Goal: Task Accomplishment & Management: Complete application form

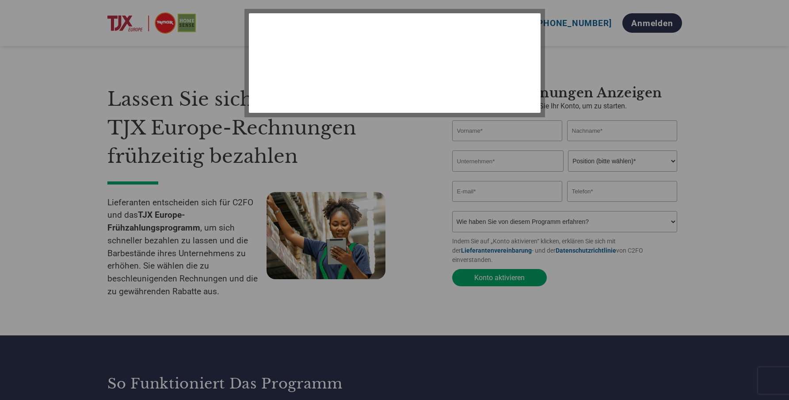
select select "de"
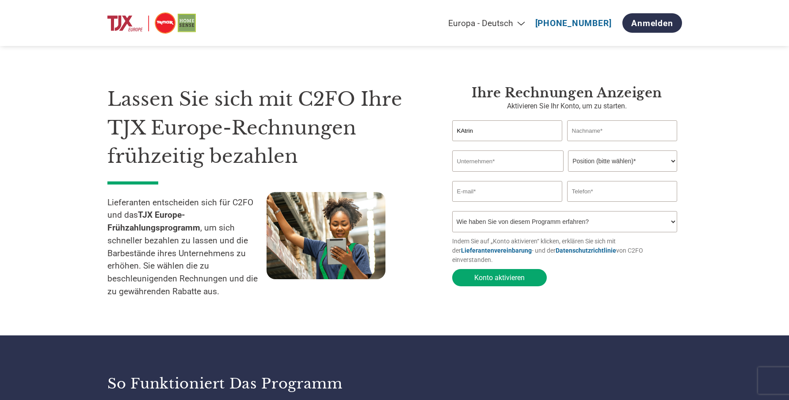
type input "KAtrin"
type input "Herr"
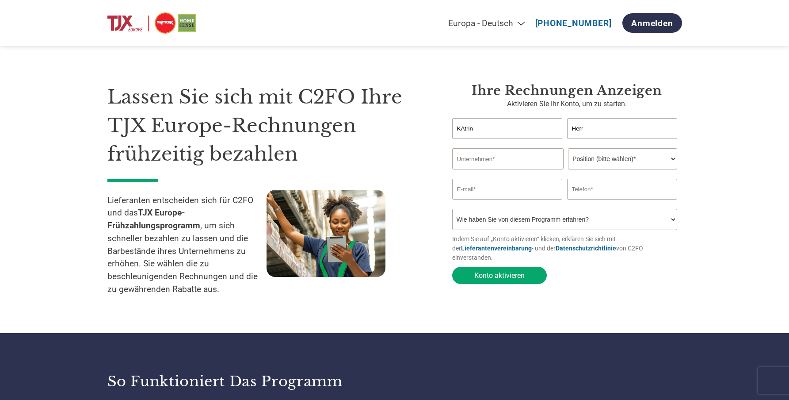
scroll to position [2, 0]
click at [469, 155] on input "text" at bounding box center [507, 158] width 111 height 21
type input "[PERSON_NAME]"
select select "OWNER_FOUNDER"
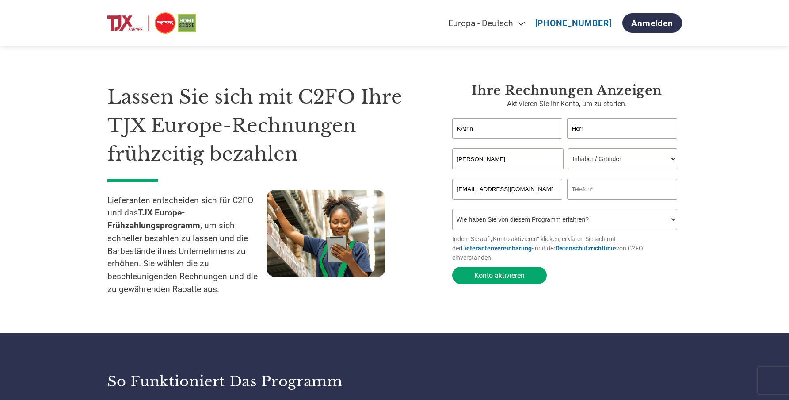
scroll to position [2, 0]
type input "[EMAIL_ADDRESS][DOMAIN_NAME]"
click at [593, 189] on input "text" at bounding box center [622, 189] width 111 height 21
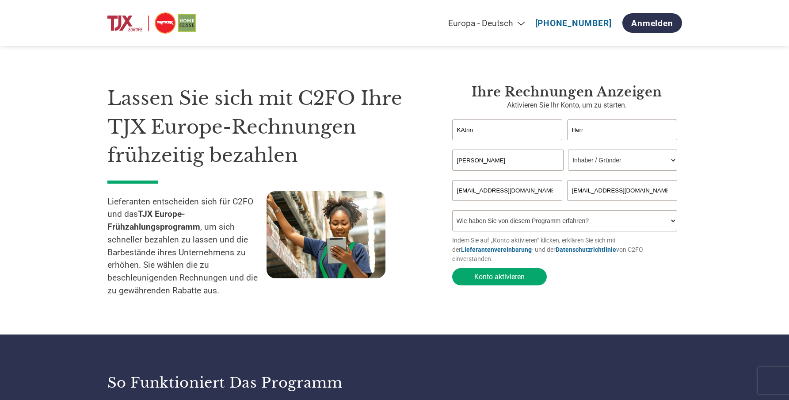
scroll to position [1, 0]
type input "[EMAIL_ADDRESS][DOMAIN_NAME]"
select select "Email"
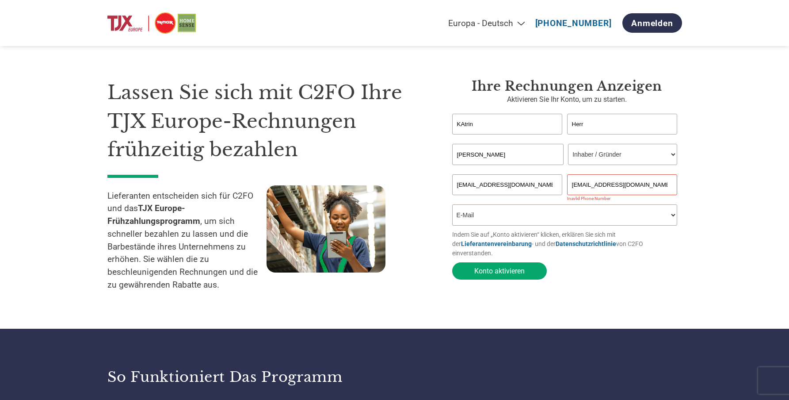
scroll to position [7, 0]
drag, startPoint x: 642, startPoint y: 184, endPoint x: 555, endPoint y: 181, distance: 87.1
click at [557, 181] on div "[EMAIL_ADDRESS][DOMAIN_NAME] [EMAIL_ADDRESS][DOMAIN_NAME]" at bounding box center [567, 184] width 230 height 21
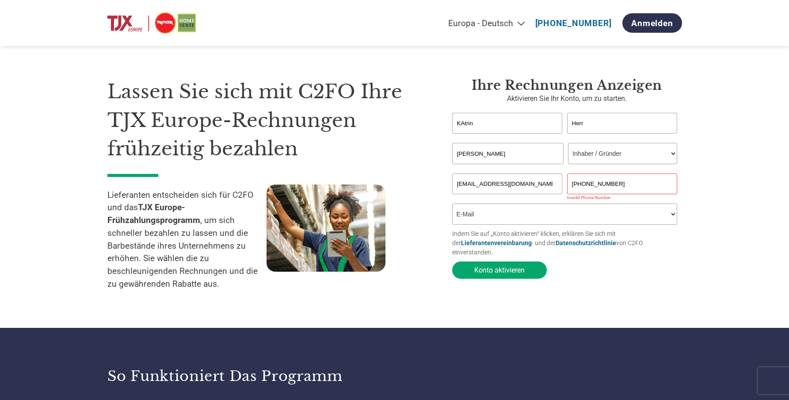
type input "[PHONE_NUMBER]"
click at [582, 248] on form "[PERSON_NAME] first name or first name is too long Invalid last name or last na…" at bounding box center [567, 197] width 230 height 170
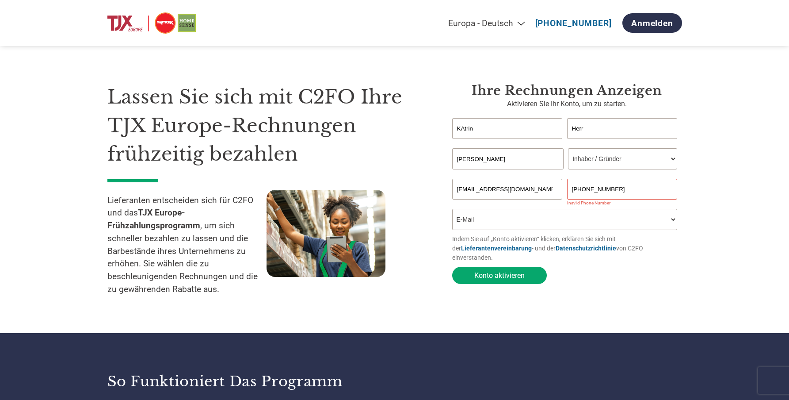
scroll to position [1, 0]
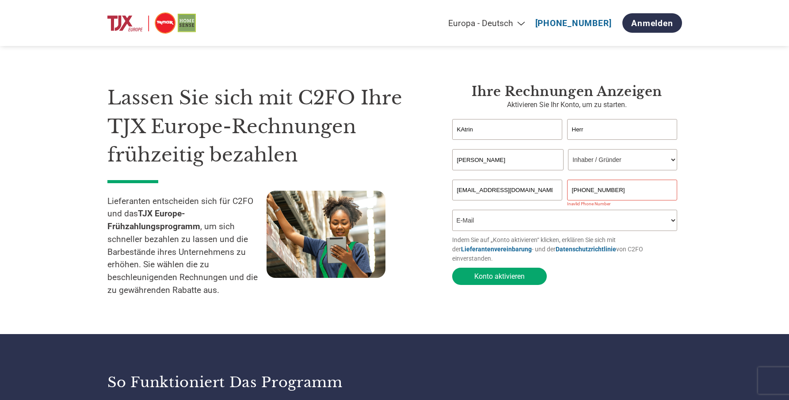
click at [621, 186] on input "[PHONE_NUMBER]" at bounding box center [622, 189] width 111 height 21
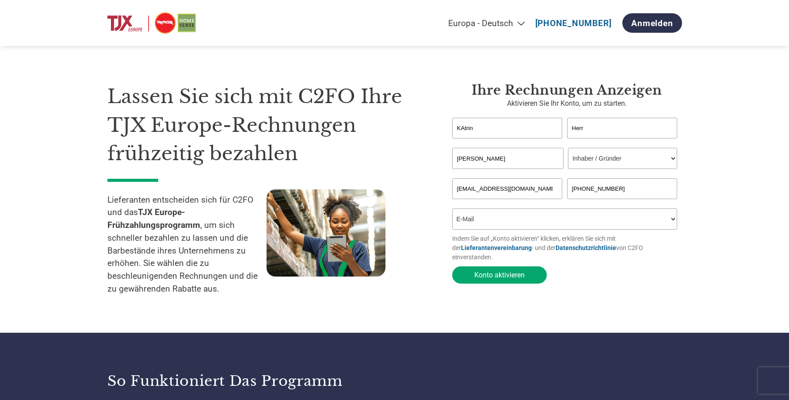
click at [688, 266] on section "Lassen Sie sich mit C2FO Ihre TJX Europe-Rechnungen frühzeitig bezahlen Liefera…" at bounding box center [394, 183] width 789 height 300
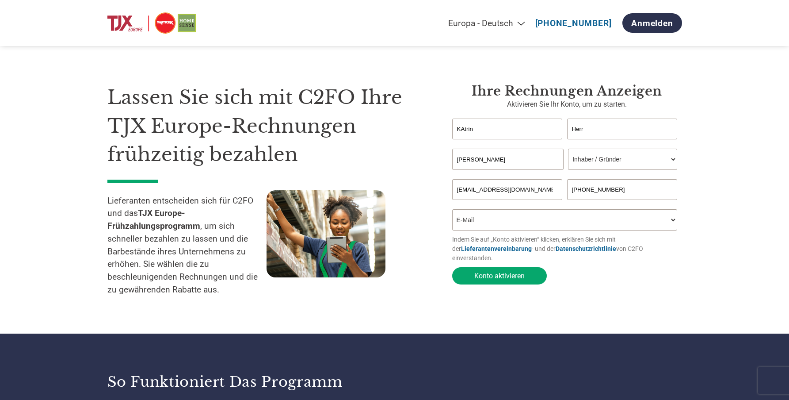
scroll to position [1, 0]
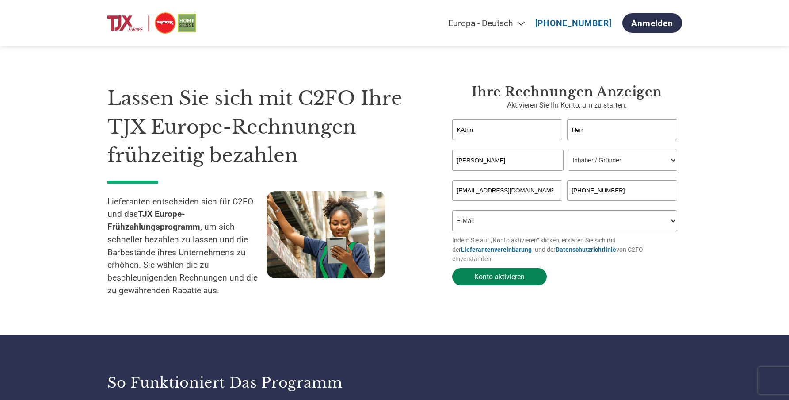
click at [490, 268] on button "Konto aktivieren" at bounding box center [499, 276] width 95 height 17
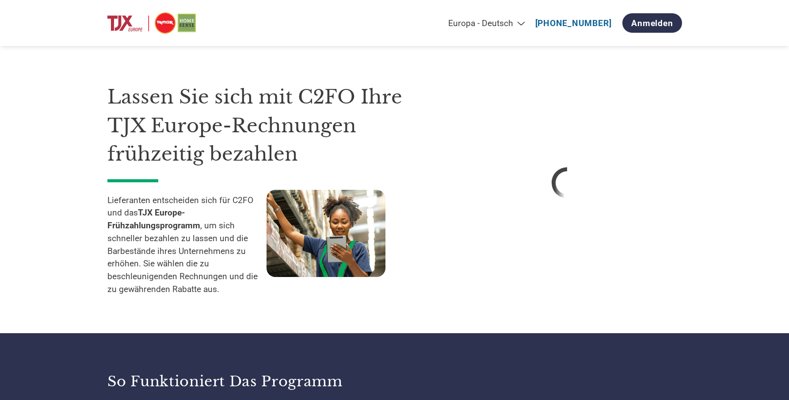
scroll to position [0, 0]
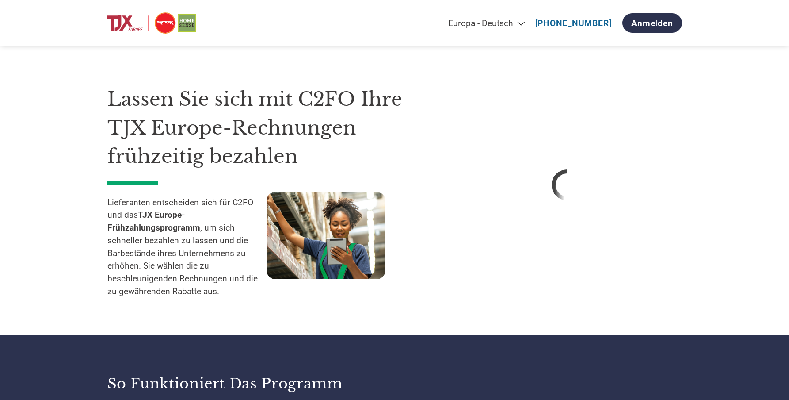
select select "de"
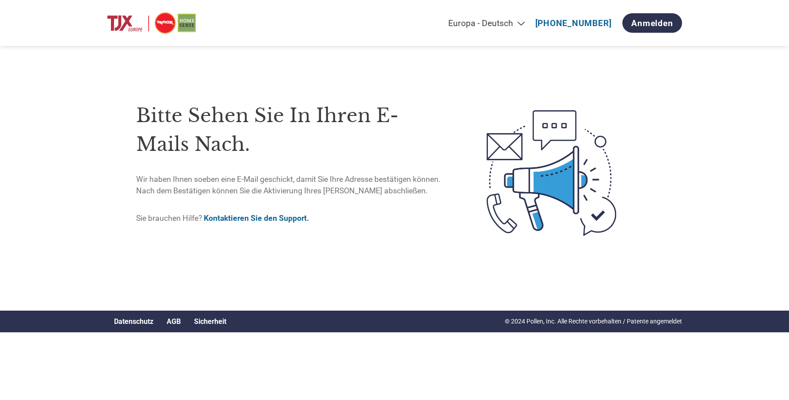
click at [281, 55] on div "Bitte sehen Sie in Ihren E-Mails nach. Wir haben Ihnen soeben eine E-Mail gesch…" at bounding box center [394, 172] width 575 height 275
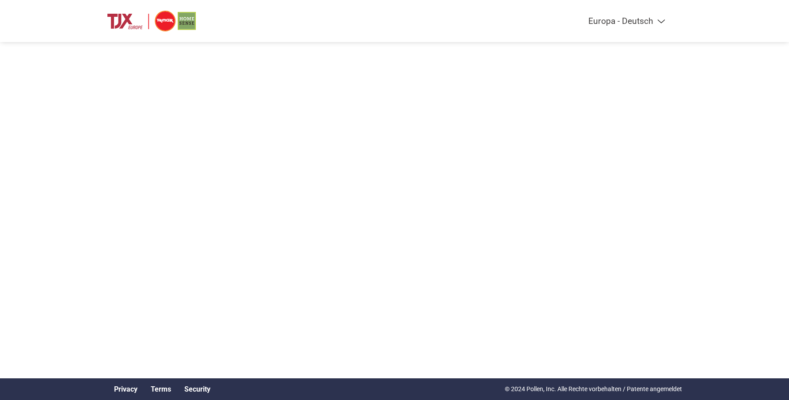
select select "de"
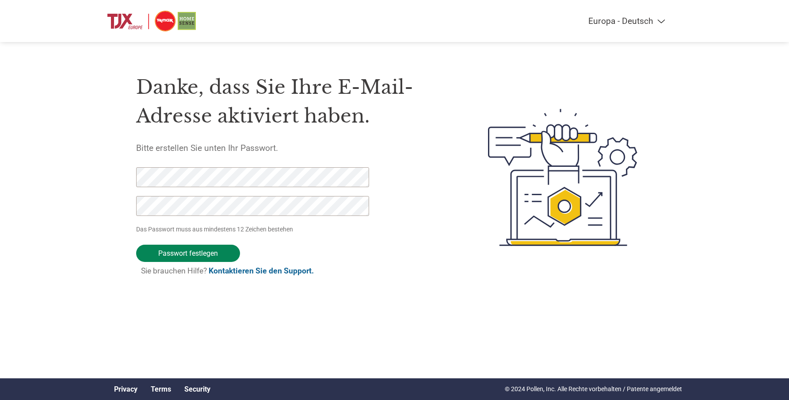
click at [217, 254] on input "Passwort festlegen" at bounding box center [188, 252] width 104 height 17
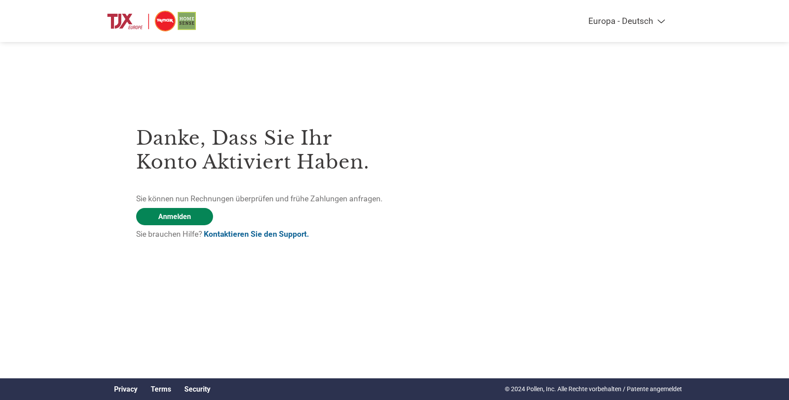
click at [201, 219] on link "Anmelden" at bounding box center [174, 216] width 77 height 17
